Goal: Task Accomplishment & Management: Complete application form

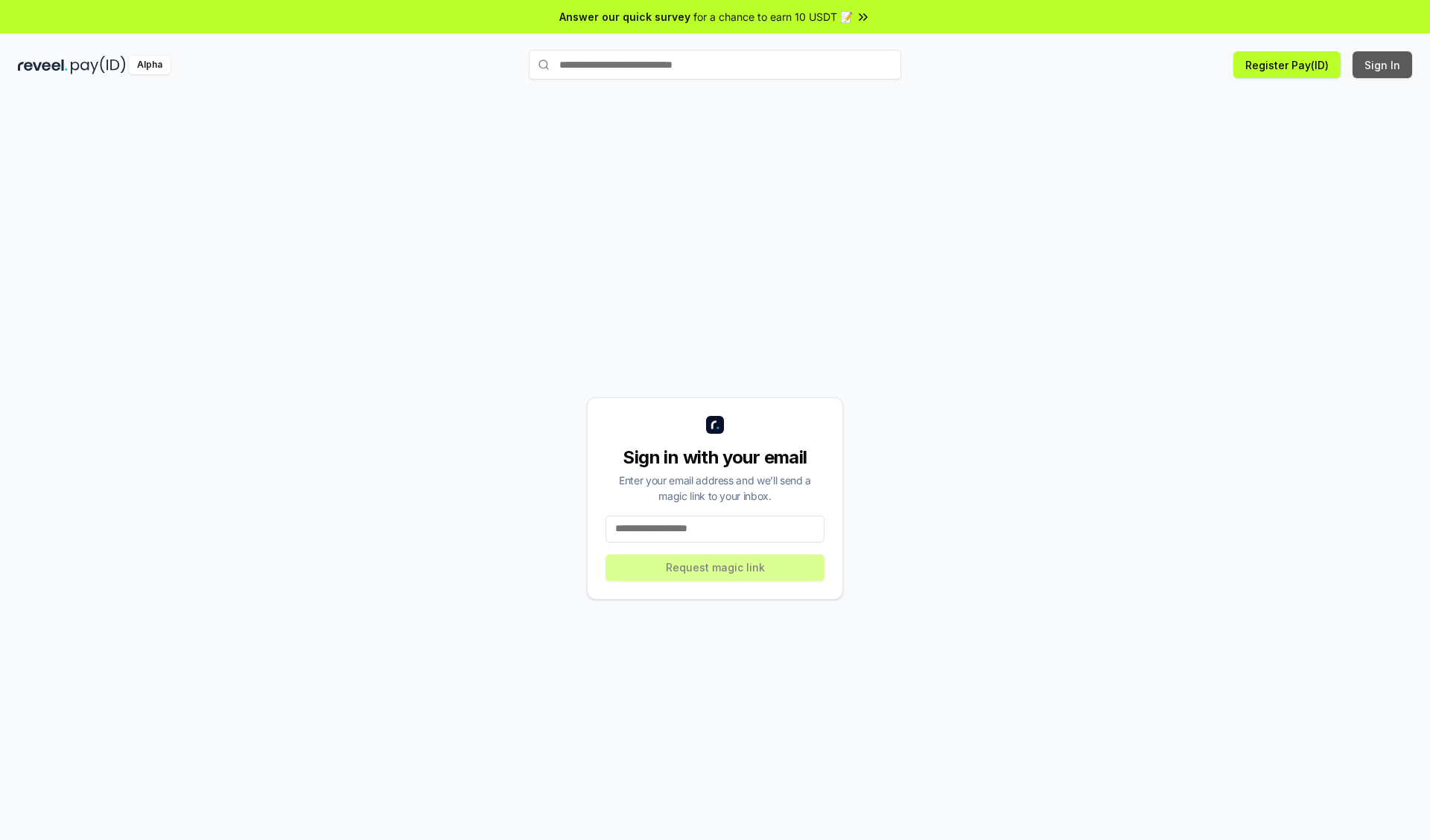
click at [1383, 65] on button "Sign In" at bounding box center [1382, 65] width 60 height 27
type input "**********"
click at [715, 567] on button "Request magic link" at bounding box center [715, 568] width 219 height 27
